Goal: Transaction & Acquisition: Purchase product/service

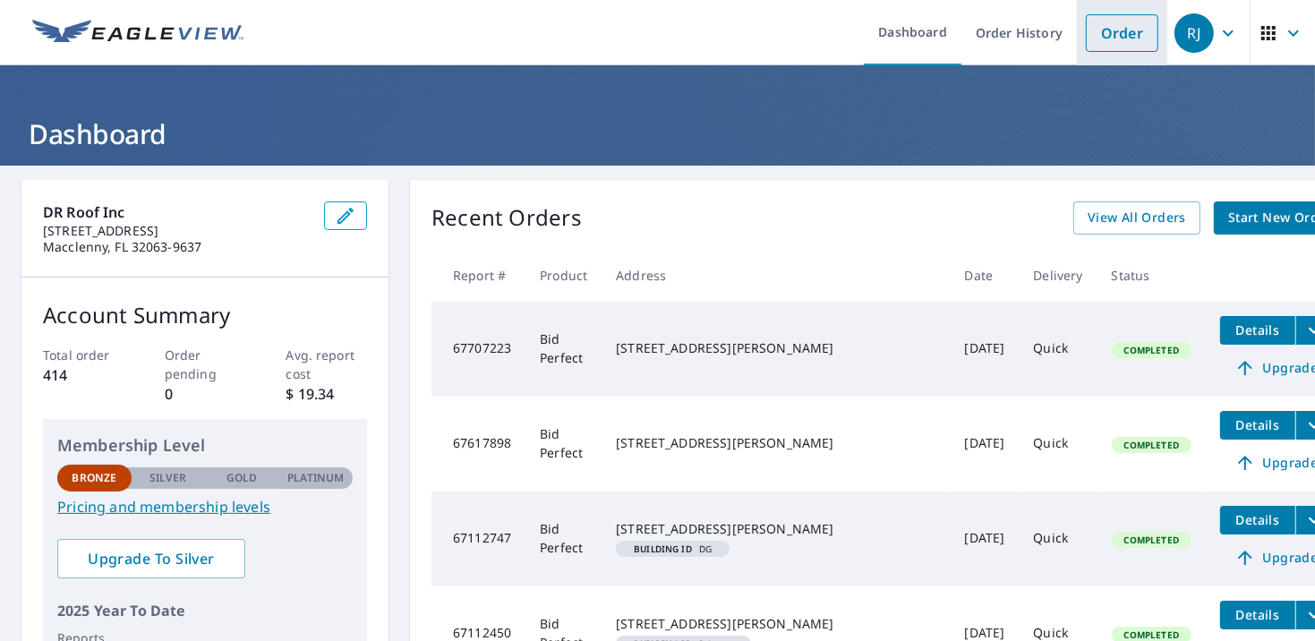
click at [1108, 27] on link "Order" at bounding box center [1122, 33] width 73 height 38
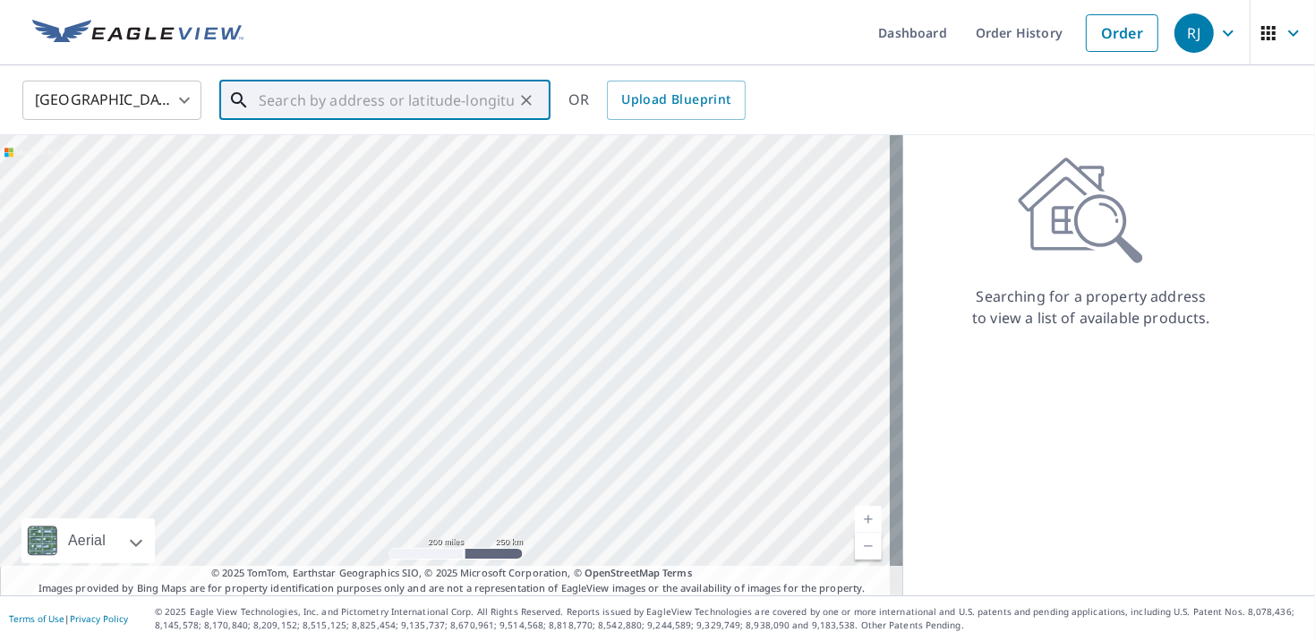
click at [357, 103] on input "text" at bounding box center [386, 100] width 255 height 50
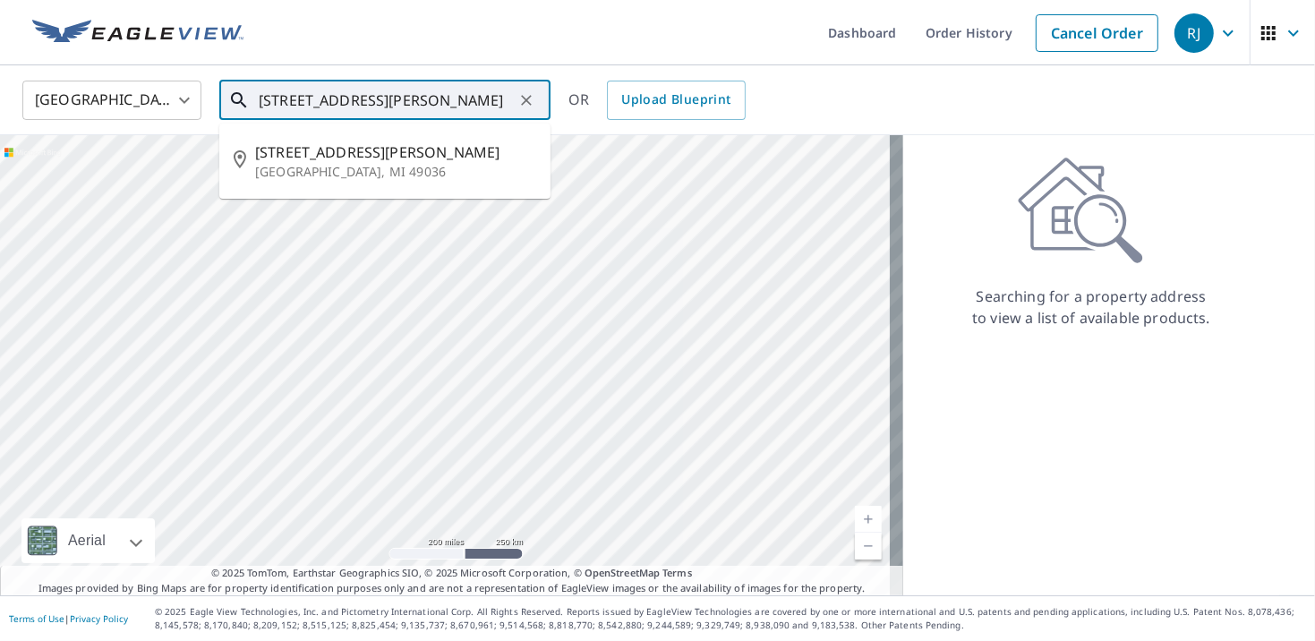
click at [336, 100] on input "[STREET_ADDRESS][PERSON_NAME]" at bounding box center [386, 100] width 255 height 50
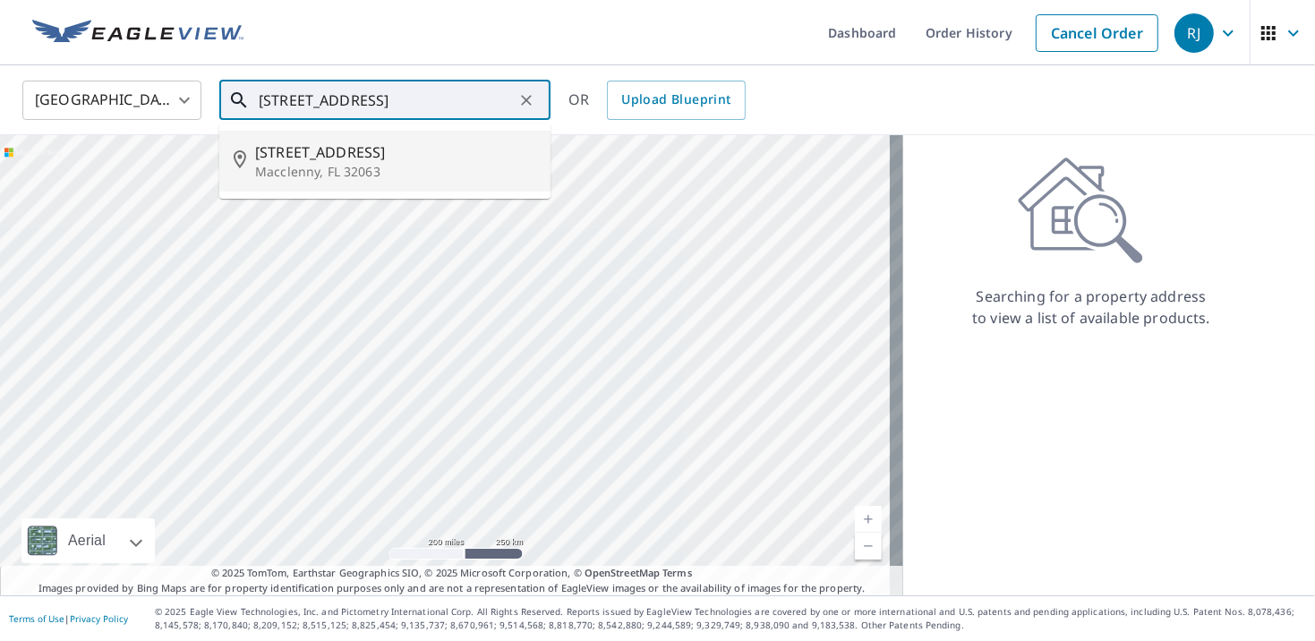
click at [356, 174] on p "Macclenny, FL 32063" at bounding box center [395, 172] width 281 height 18
type input "[STREET_ADDRESS]"
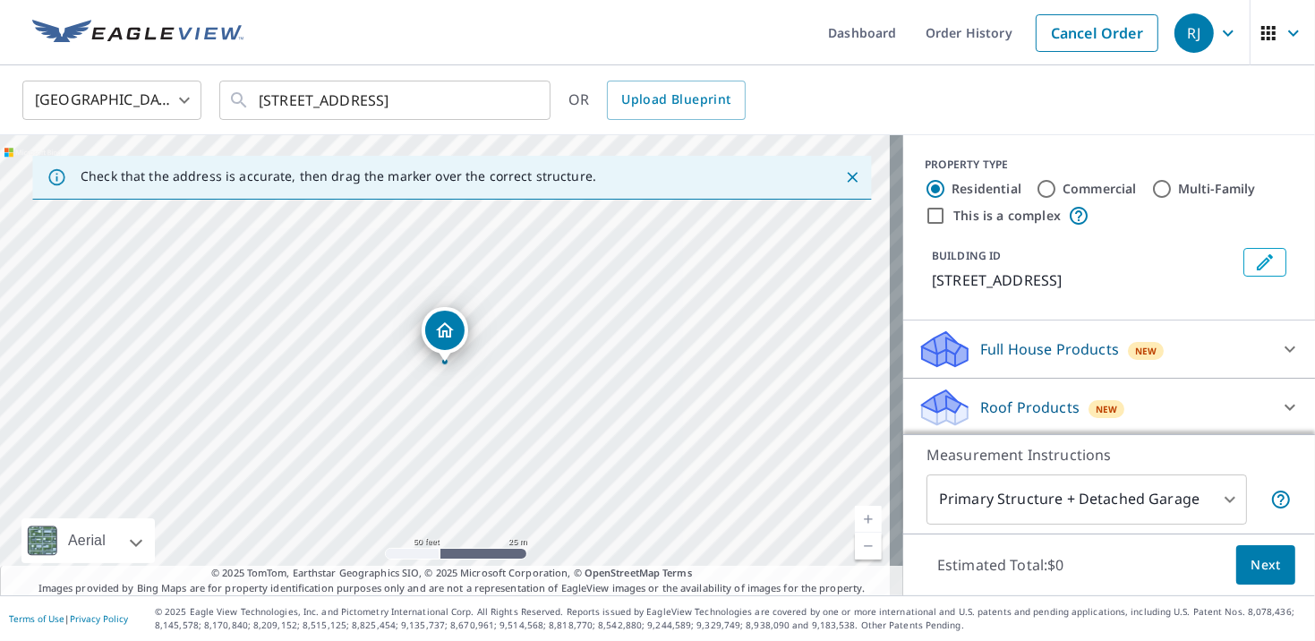
click at [1279, 355] on icon at bounding box center [1289, 348] width 21 height 21
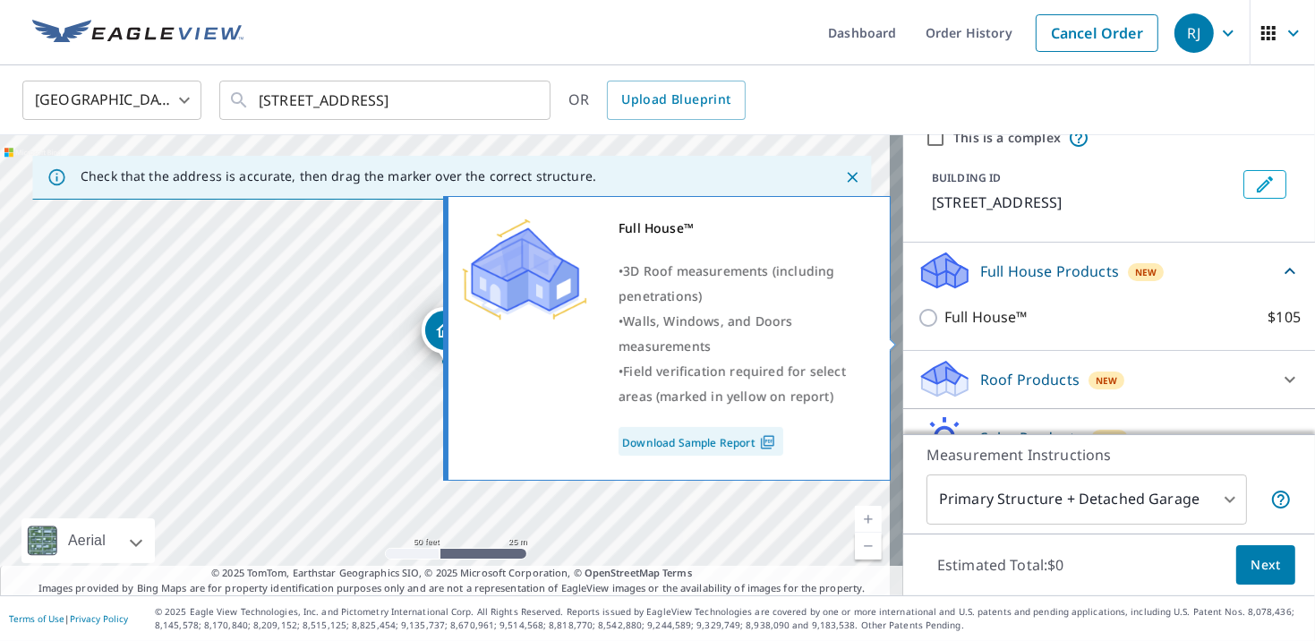
scroll to position [167, 0]
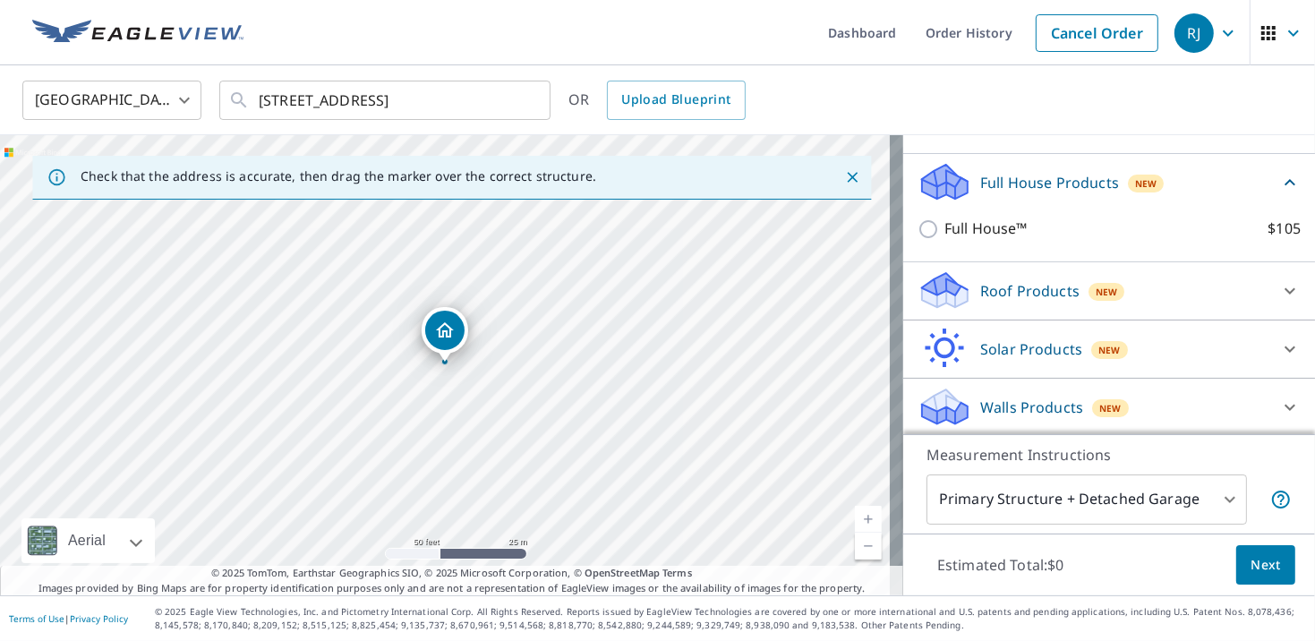
click at [1227, 285] on div "Roof Products New" at bounding box center [1093, 290] width 351 height 42
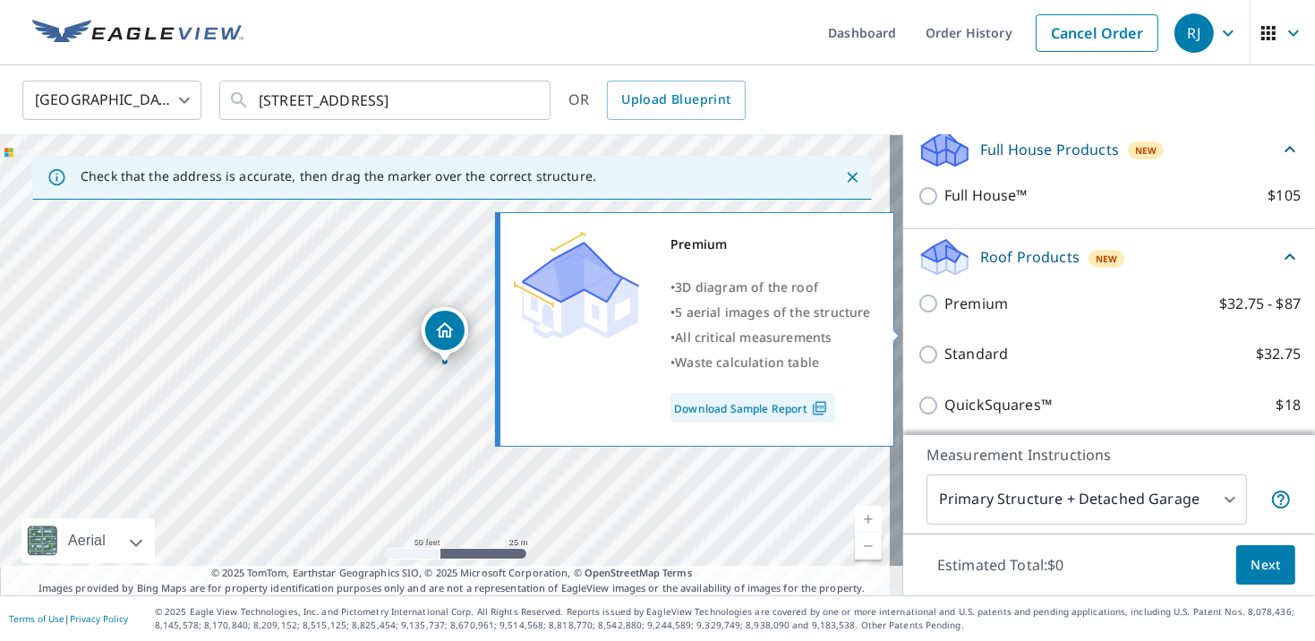
scroll to position [256, 0]
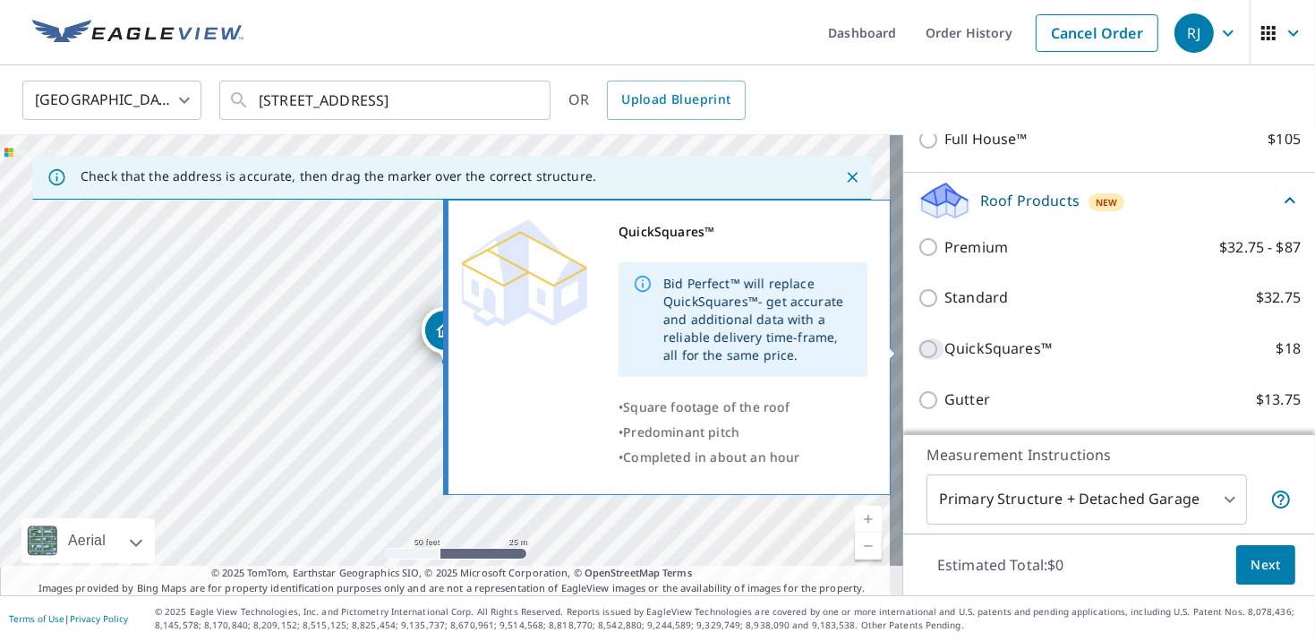
click at [918, 351] on input "QuickSquares™ $18" at bounding box center [931, 348] width 27 height 21
checkbox input "true"
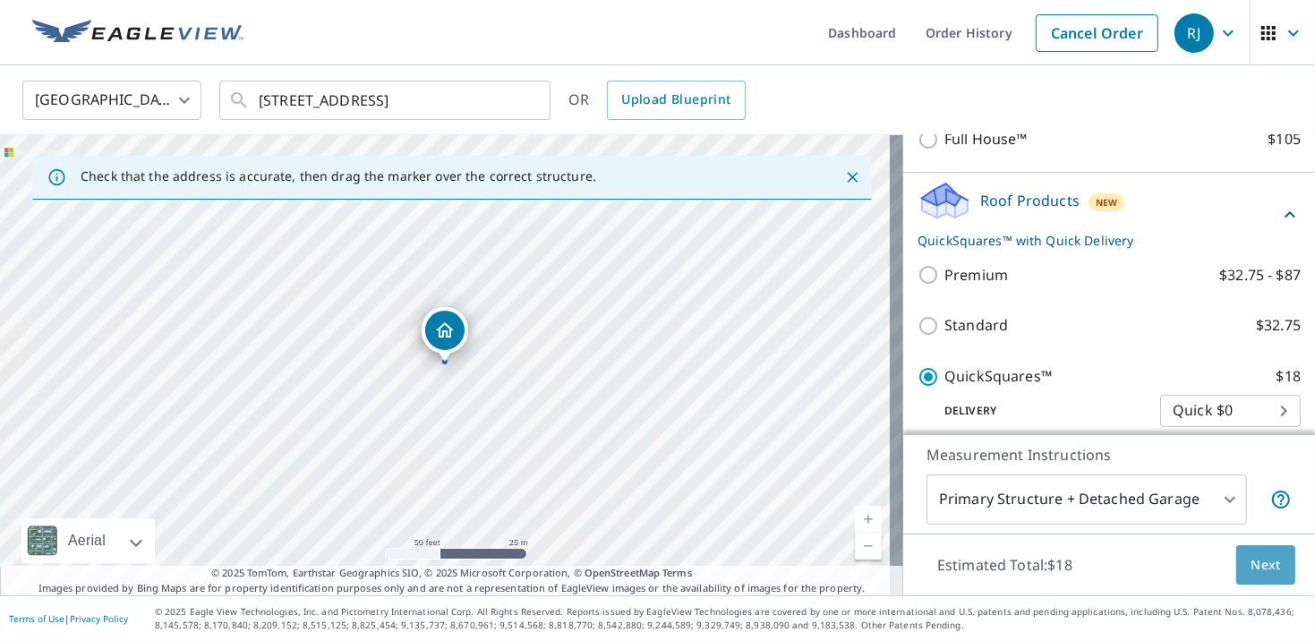
click at [1258, 563] on span "Next" at bounding box center [1266, 565] width 30 height 22
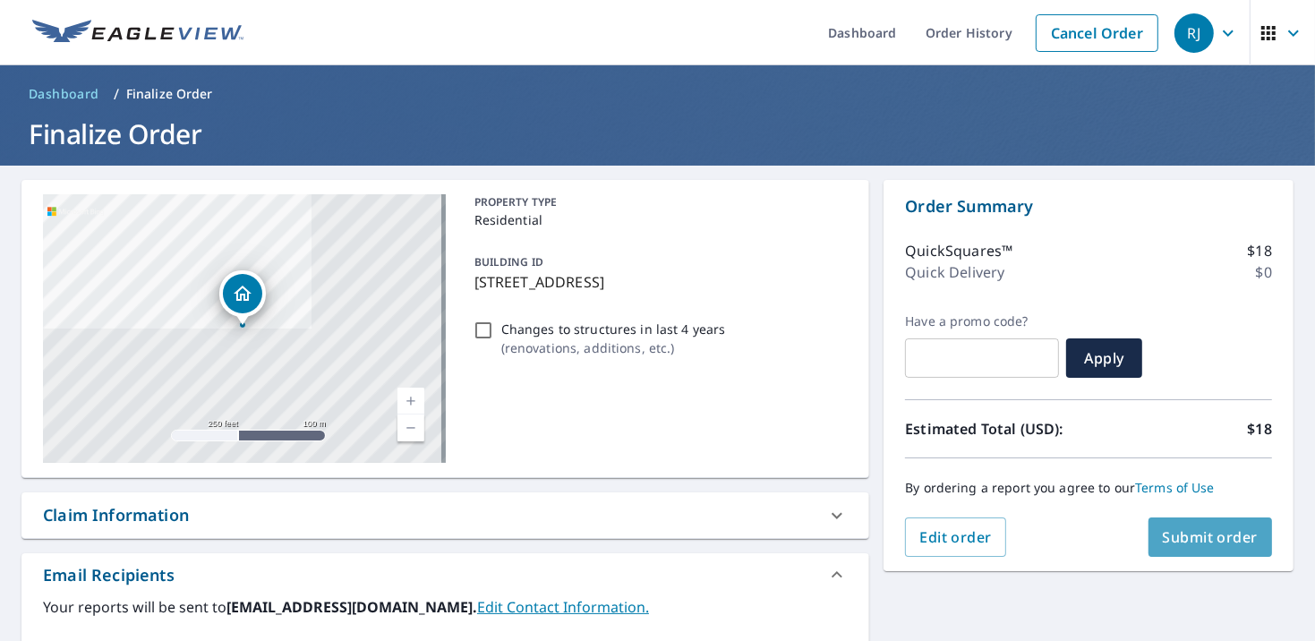
click at [1184, 539] on span "Submit order" at bounding box center [1211, 537] width 96 height 20
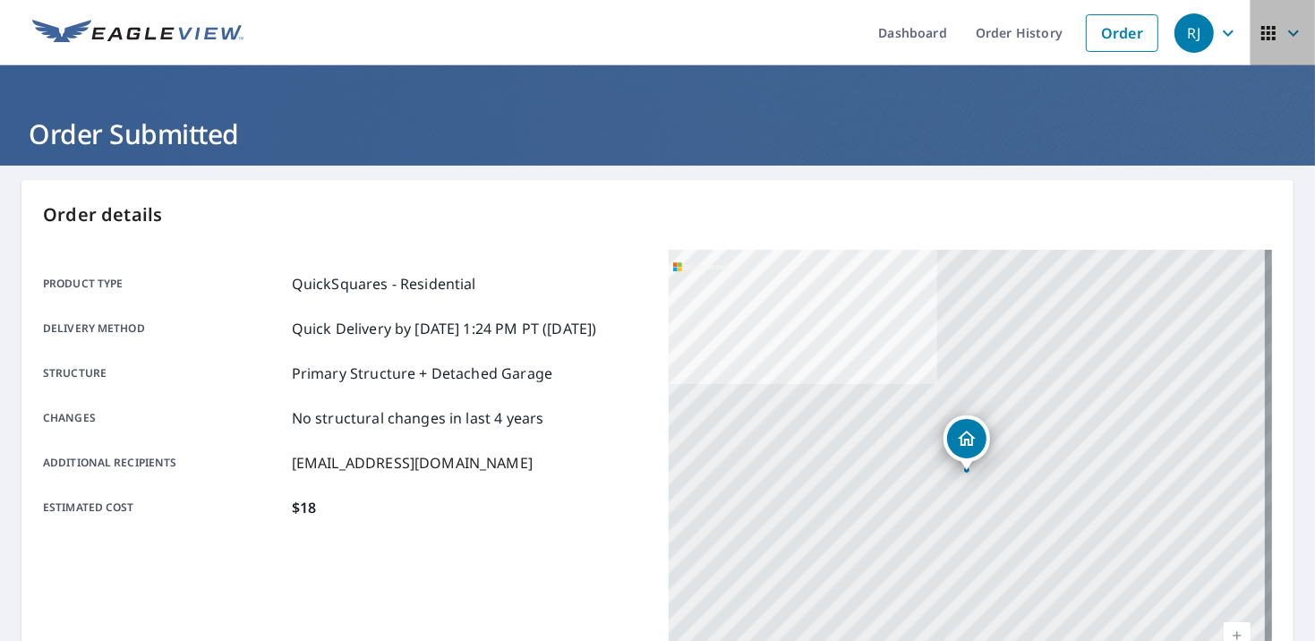
click at [1283, 38] on icon "button" at bounding box center [1293, 32] width 21 height 21
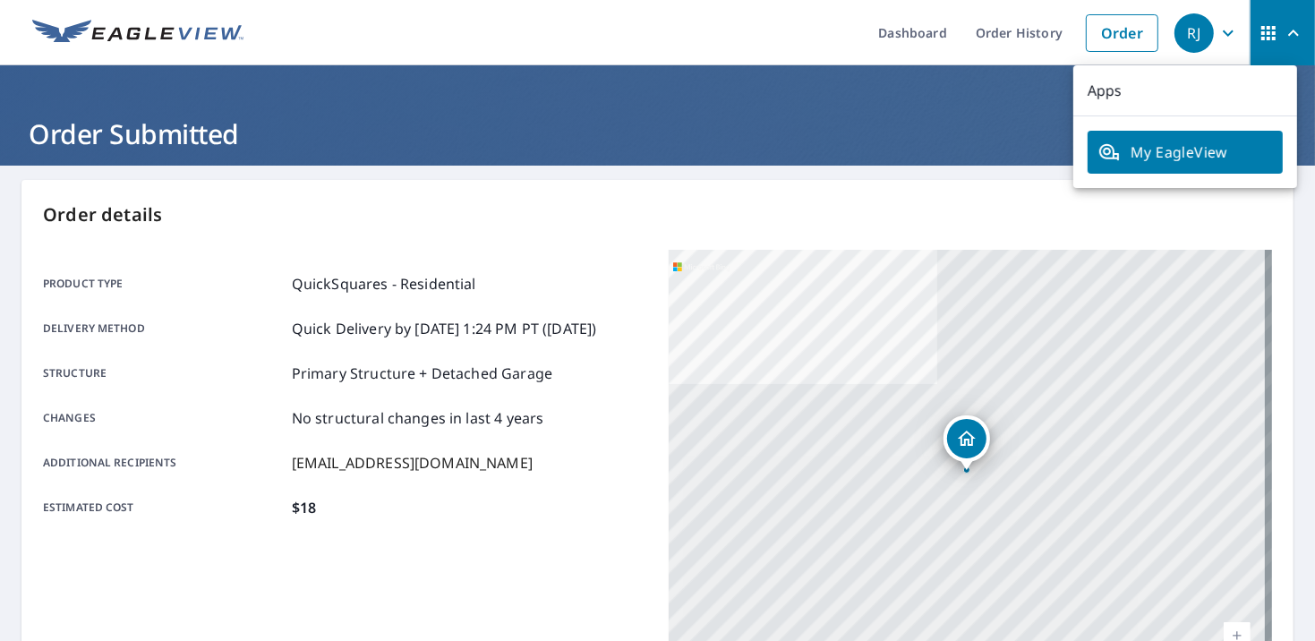
click at [1189, 44] on div "RJ" at bounding box center [1194, 32] width 39 height 39
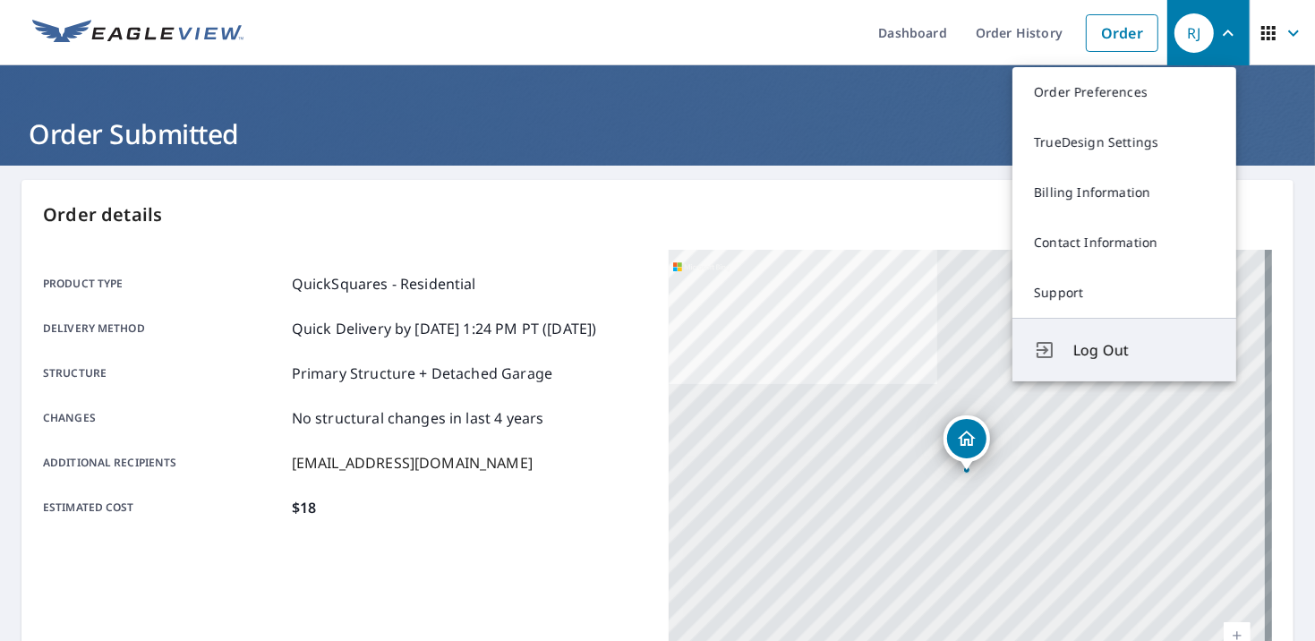
click at [1123, 343] on span "Log Out" at bounding box center [1144, 349] width 141 height 21
